Goal: Task Accomplishment & Management: Complete application form

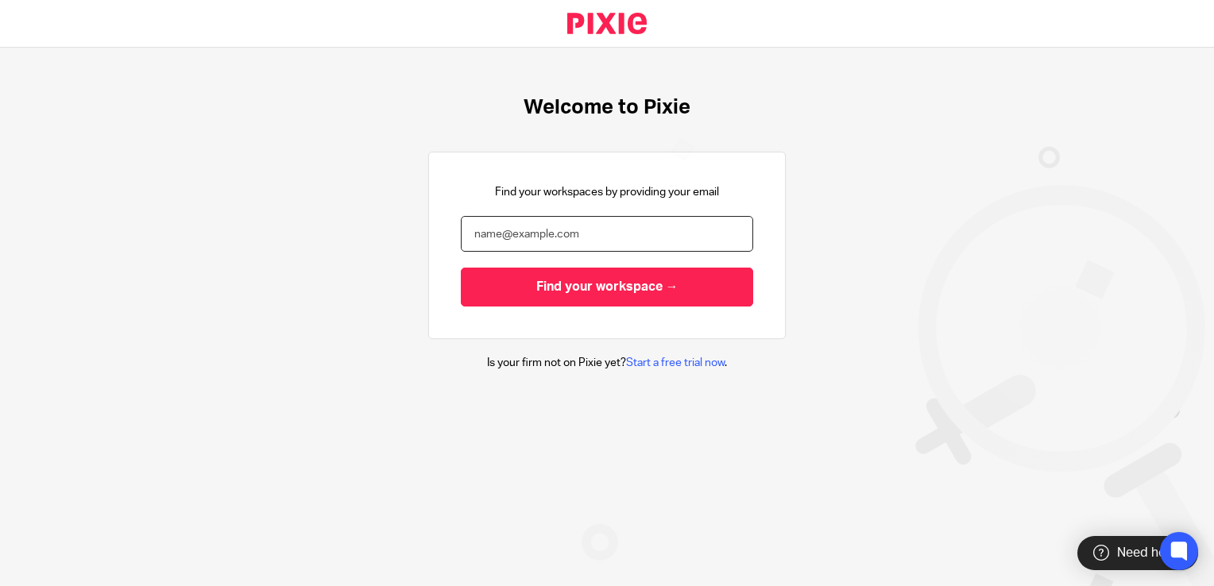
click at [491, 241] on input "email" at bounding box center [607, 234] width 292 height 36
type input "t"
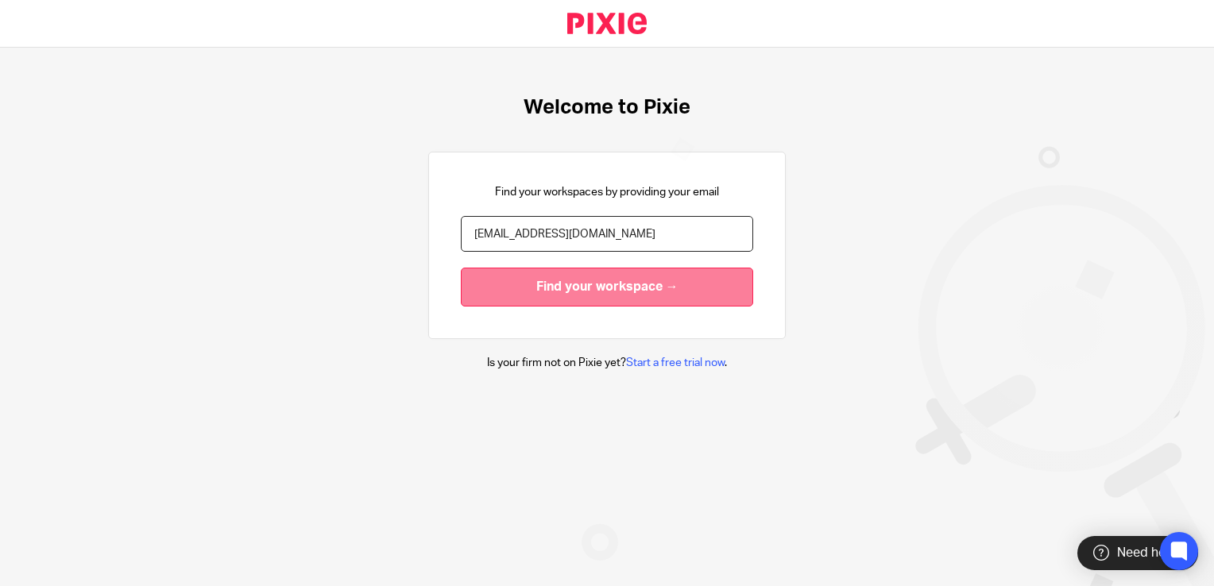
type input "[EMAIL_ADDRESS][DOMAIN_NAME]"
click at [520, 290] on input "Find your workspace →" at bounding box center [607, 287] width 292 height 39
